Goal: Task Accomplishment & Management: Complete application form

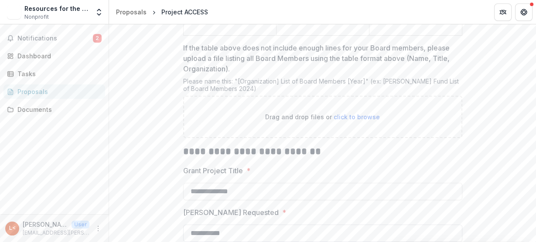
scroll to position [2162, 0]
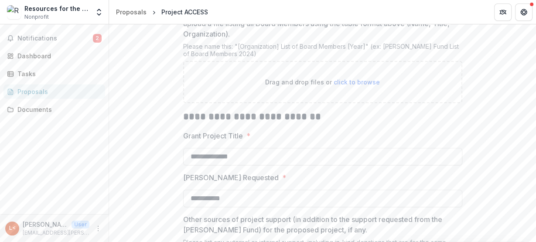
drag, startPoint x: 236, startPoint y: 185, endPoint x: 180, endPoint y: 185, distance: 56.7
type input "**********"
click at [280, 214] on p "Other sources of project support (in addition to the support requested from the…" at bounding box center [320, 224] width 274 height 21
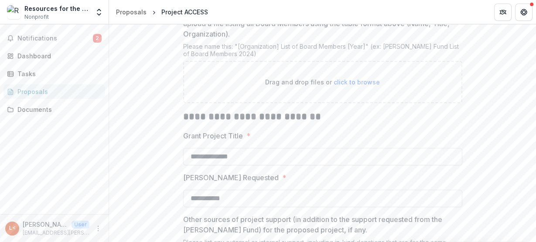
scroll to position [2283, 0]
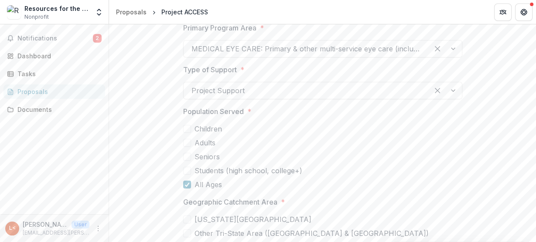
scroll to position [2847, 0]
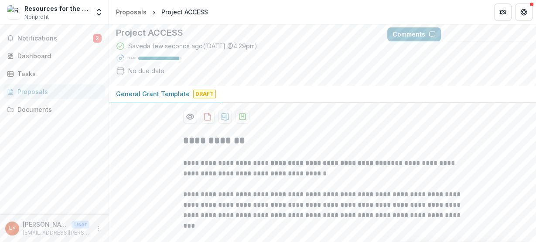
scroll to position [0, 0]
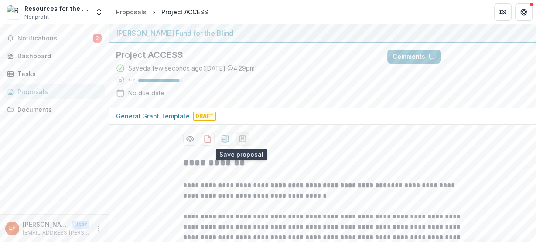
click at [241, 136] on icon "download-proposal" at bounding box center [242, 139] width 9 height 9
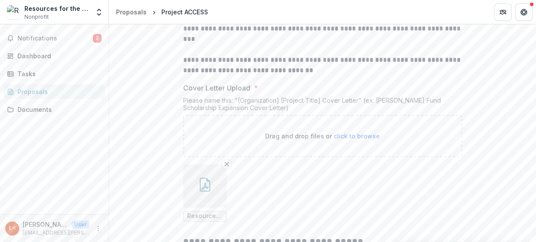
scroll to position [244, 0]
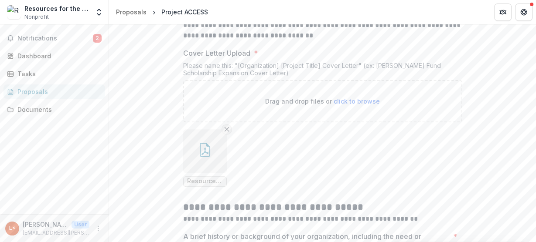
click at [226, 129] on icon "Remove File" at bounding box center [226, 129] width 7 height 7
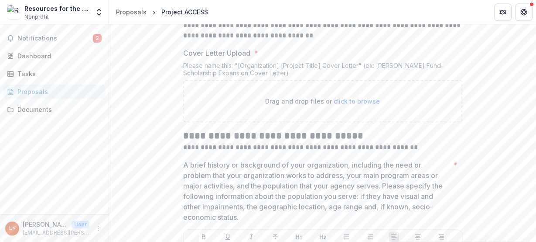
click at [359, 99] on span "click to browse" at bounding box center [357, 101] width 46 height 7
type input "**********"
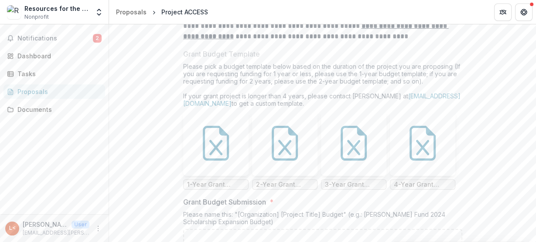
scroll to position [5929, 0]
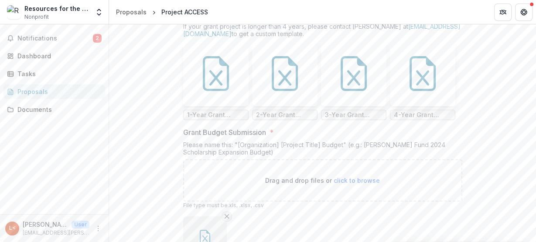
click at [226, 213] on icon "Remove File" at bounding box center [226, 216] width 7 height 7
click at [362, 177] on span "click to browse" at bounding box center [357, 180] width 46 height 7
type input "**********"
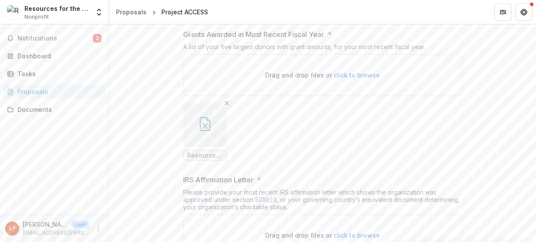
scroll to position [6671, 0]
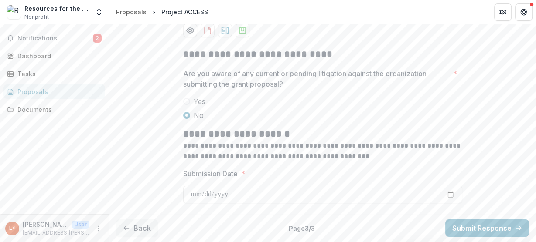
scroll to position [108, 0]
click at [244, 30] on icon "download-proposal" at bounding box center [242, 31] width 9 height 9
click at [488, 224] on button "Submit Response" at bounding box center [487, 228] width 84 height 17
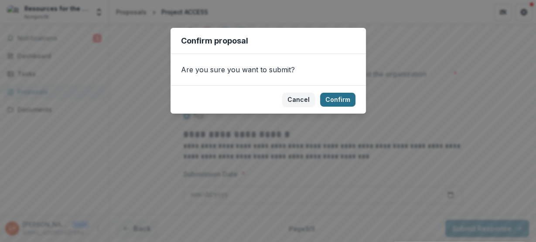
click at [342, 99] on button "Confirm" at bounding box center [337, 100] width 35 height 14
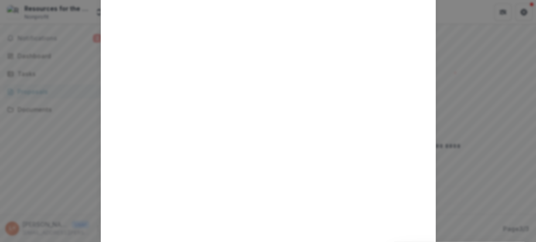
scroll to position [0, 0]
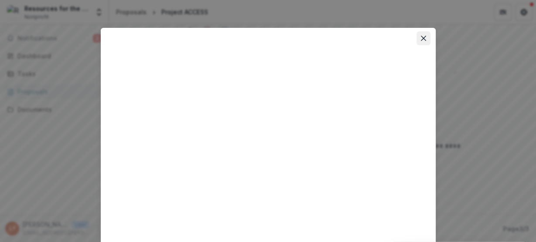
click at [420, 37] on icon "Close" at bounding box center [422, 38] width 5 height 5
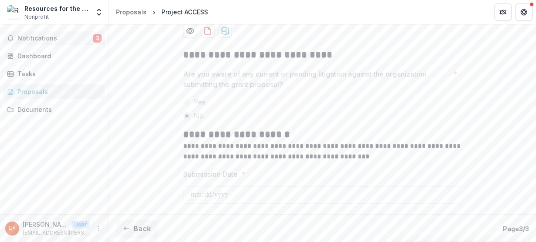
click at [41, 35] on span "Notifications" at bounding box center [54, 38] width 75 height 7
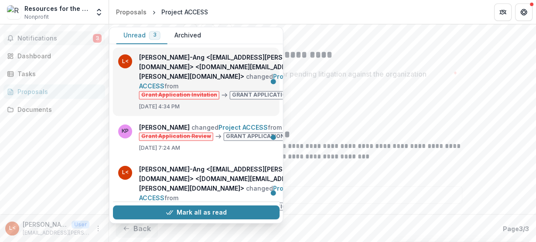
click at [177, 73] on link "Project ACCESS" at bounding box center [217, 81] width 156 height 17
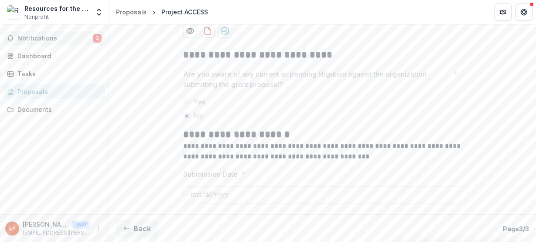
click at [67, 39] on span "Notifications" at bounding box center [54, 38] width 75 height 7
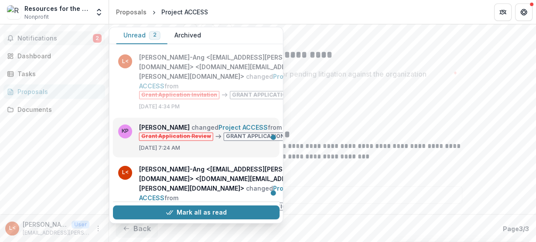
click at [218, 124] on link "Project ACCESS" at bounding box center [242, 127] width 49 height 7
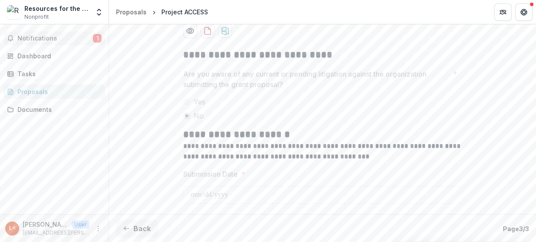
click at [92, 35] on span "Notifications" at bounding box center [54, 38] width 75 height 7
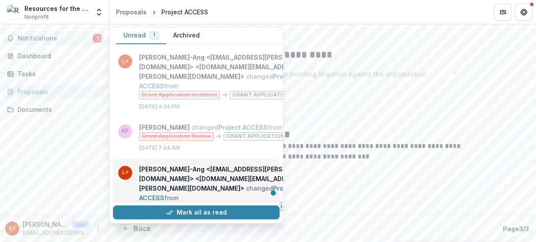
click at [180, 184] on link "Project ACCESS" at bounding box center [217, 192] width 156 height 17
